Goal: Task Accomplishment & Management: Manage account settings

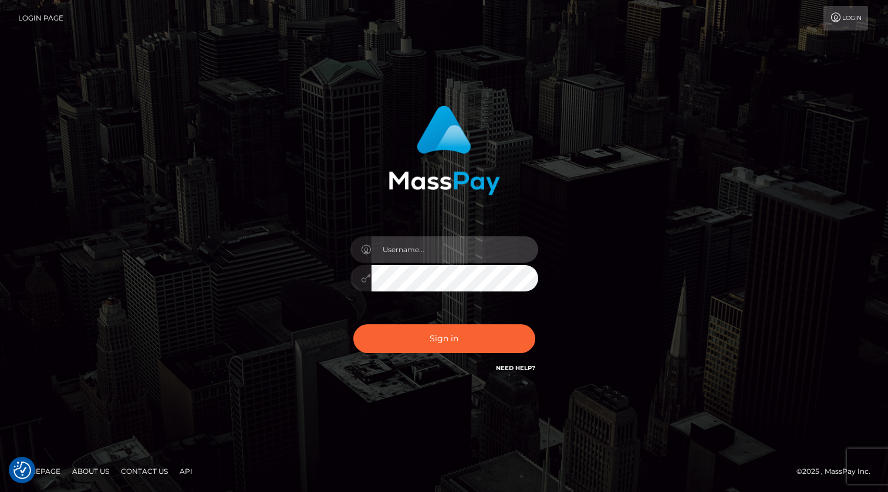
click at [417, 255] on input "text" at bounding box center [455, 250] width 167 height 26
type input "kevin.xcite"
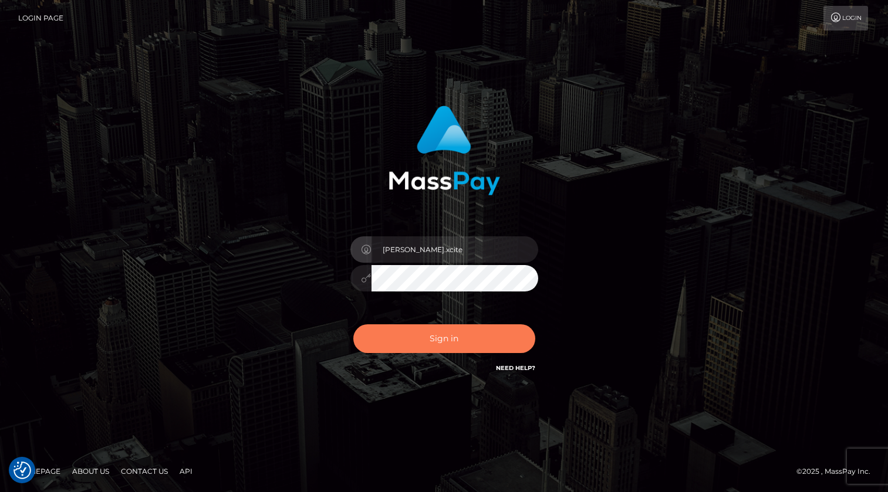
click at [381, 337] on button "Sign in" at bounding box center [444, 339] width 182 height 29
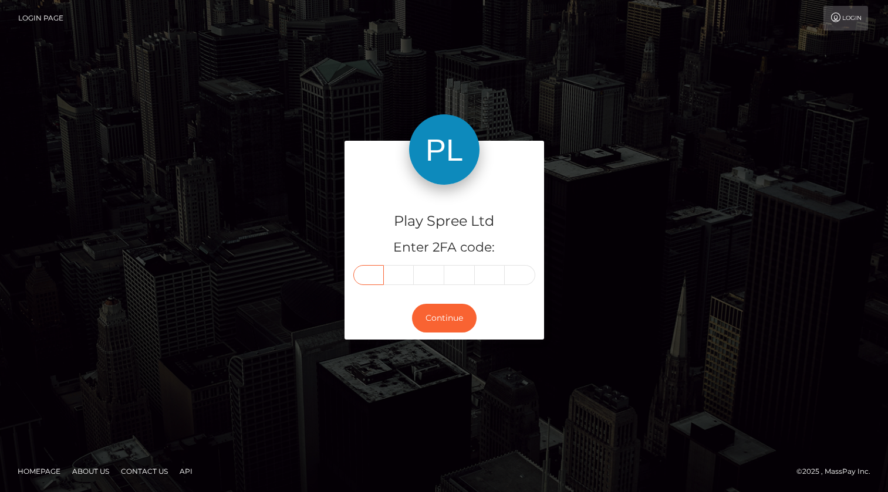
click at [369, 277] on input "text" at bounding box center [368, 275] width 31 height 20
type input "4"
type input "2"
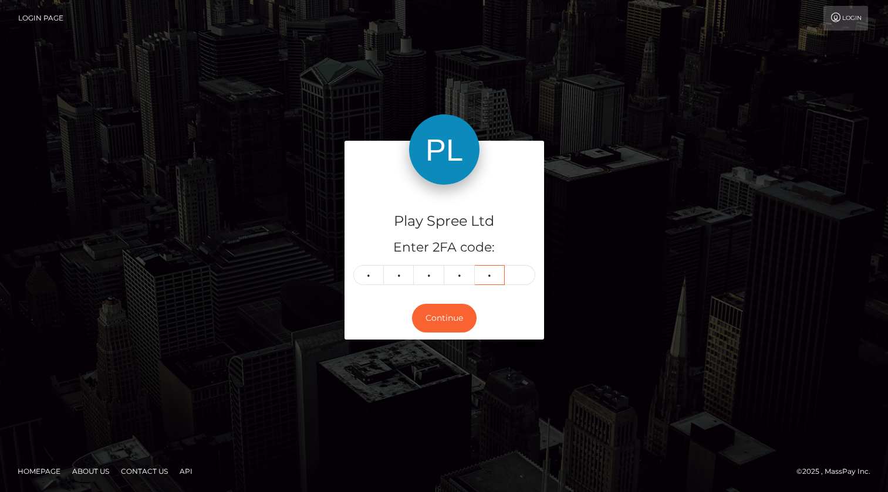
type input "1"
type input "5"
click at [436, 313] on button "Continue" at bounding box center [444, 318] width 65 height 29
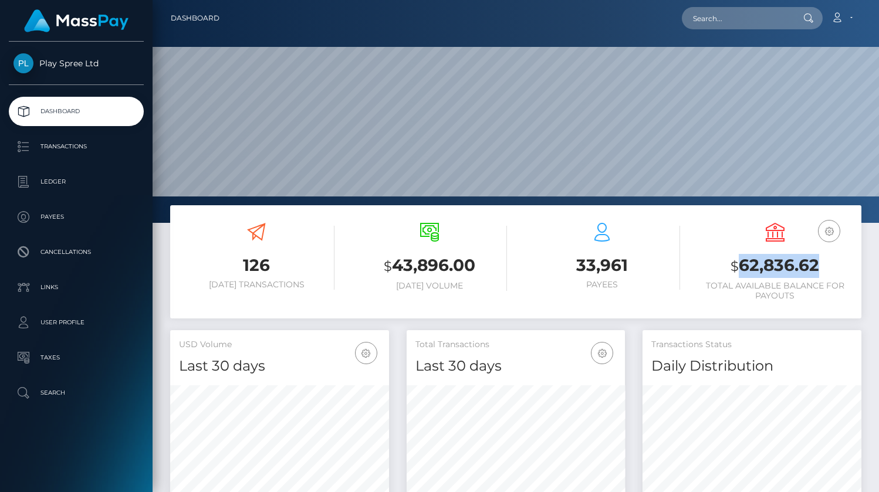
scroll to position [208, 219]
